Goal: Feedback & Contribution: Leave review/rating

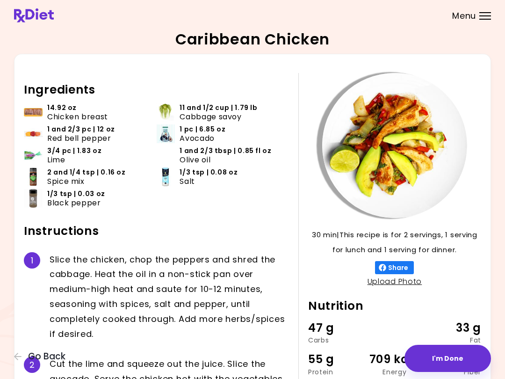
scroll to position [59, 0]
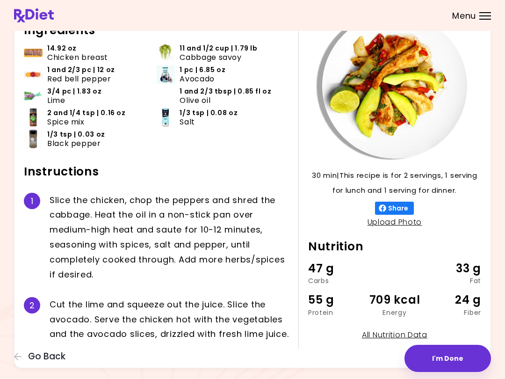
click at [455, 361] on button "I'm Done" at bounding box center [448, 358] width 87 height 27
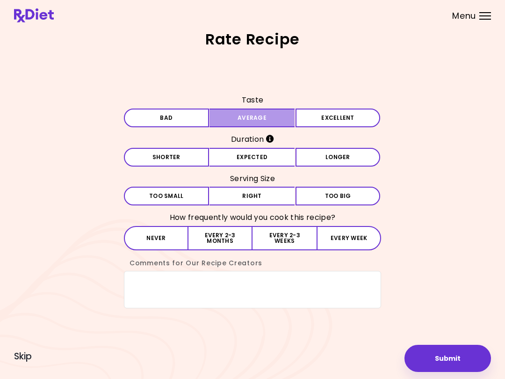
click at [258, 122] on button "Average" at bounding box center [252, 118] width 85 height 19
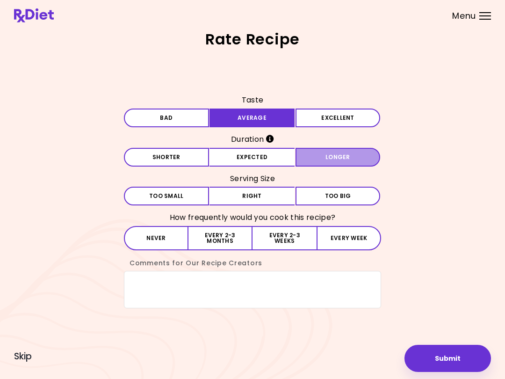
click at [346, 149] on button "Longer" at bounding box center [338, 157] width 85 height 19
click at [266, 198] on button "Right" at bounding box center [252, 196] width 85 height 19
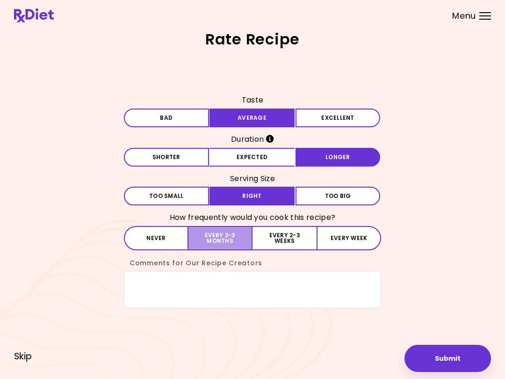
click at [219, 242] on button "Every 2-3 months" at bounding box center [221, 238] width 64 height 24
click at [450, 362] on button "Submit" at bounding box center [448, 358] width 87 height 27
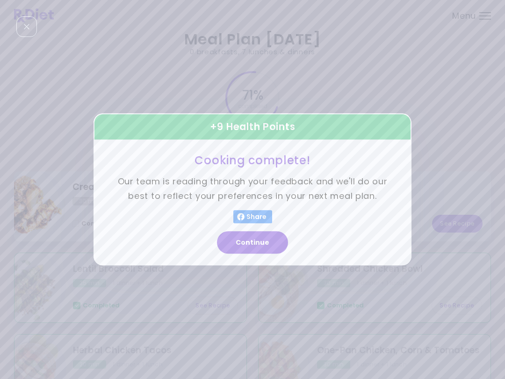
click at [261, 245] on button "Continue" at bounding box center [252, 243] width 71 height 22
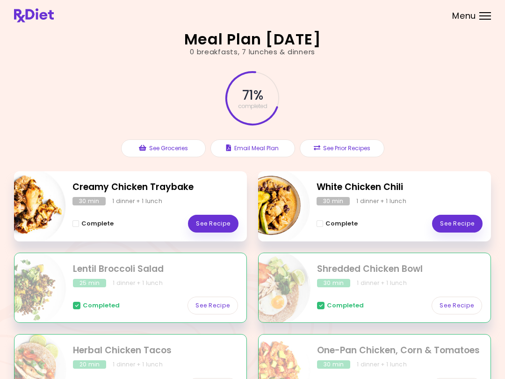
click at [361, 149] on button "See Prior Recipes" at bounding box center [342, 148] width 85 height 18
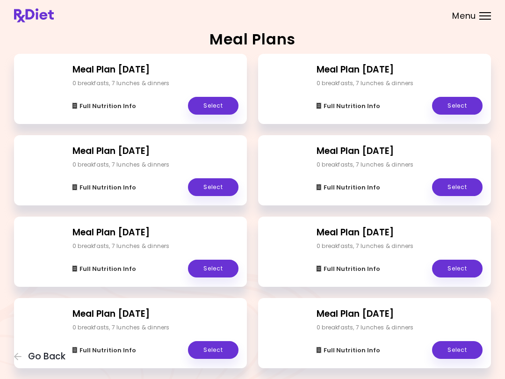
click at [488, 18] on div "Menu" at bounding box center [486, 15] width 12 height 7
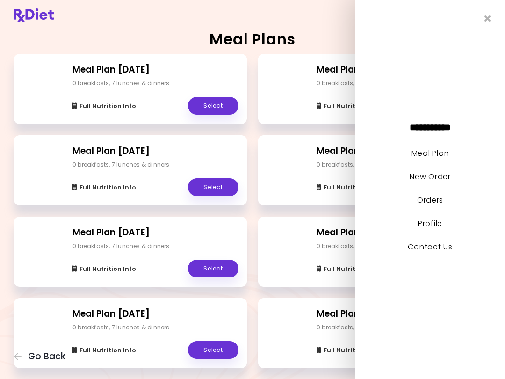
click at [434, 195] on link "Orders" at bounding box center [430, 200] width 26 height 11
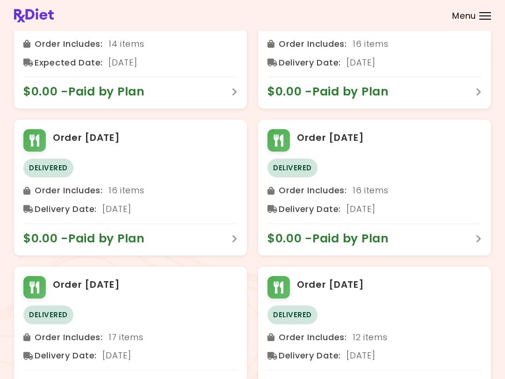
scroll to position [107, 0]
